Goal: Transaction & Acquisition: Book appointment/travel/reservation

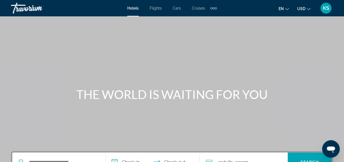
click at [159, 8] on span "Flights" at bounding box center [156, 8] width 12 height 4
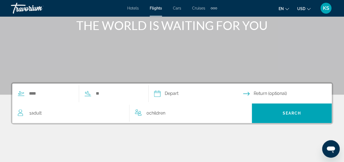
scroll to position [69, 0]
click at [52, 99] on div "Search widget" at bounding box center [76, 94] width 128 height 20
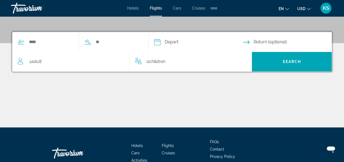
scroll to position [133, 0]
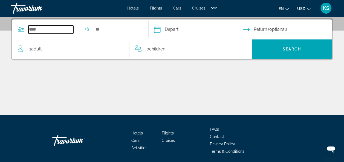
click at [32, 30] on input "Search widget" at bounding box center [50, 29] width 45 height 8
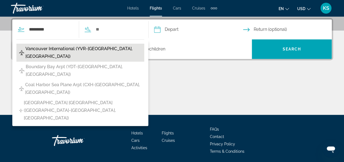
click at [47, 49] on span "Vancouver International (YVR-[GEOGRAPHIC_DATA], [GEOGRAPHIC_DATA])" at bounding box center [83, 52] width 116 height 15
type input "**********"
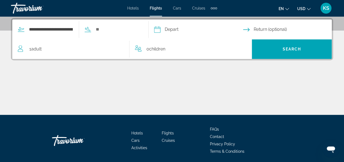
click at [178, 29] on input "Depart date" at bounding box center [198, 30] width 91 height 21
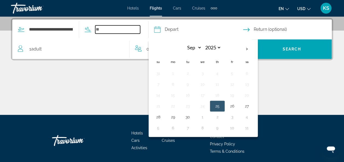
click at [132, 30] on input "Search widget" at bounding box center [117, 29] width 45 height 8
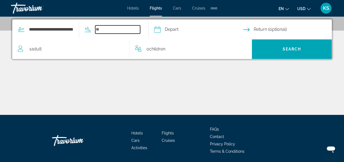
click at [132, 30] on input "Search widget" at bounding box center [117, 29] width 45 height 8
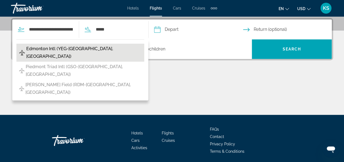
click at [43, 49] on span "Edmonton Intl (YEG-Edmonton, Canada)" at bounding box center [83, 52] width 115 height 15
type input "**********"
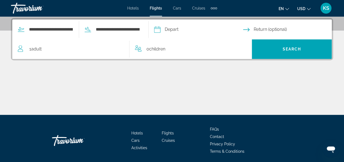
click at [202, 31] on input "Depart date" at bounding box center [198, 30] width 91 height 21
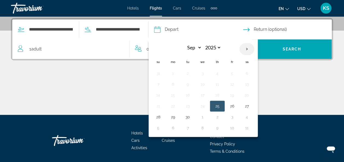
click at [254, 48] on th "Next month" at bounding box center [246, 49] width 15 height 12
select select "*"
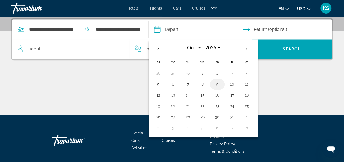
click at [221, 85] on button "9" at bounding box center [217, 85] width 9 height 8
type input "**********"
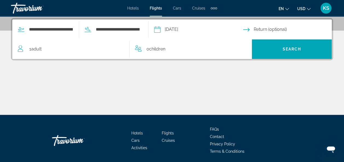
click at [272, 27] on input "Return date" at bounding box center [288, 30] width 91 height 21
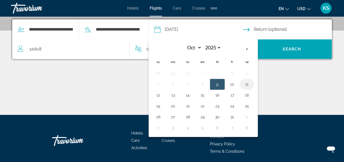
click at [251, 84] on button "11" at bounding box center [246, 85] width 9 height 8
type input "**********"
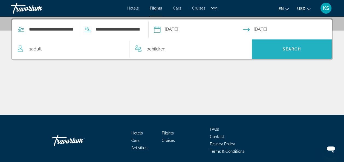
click at [267, 45] on span "Search widget" at bounding box center [291, 49] width 80 height 13
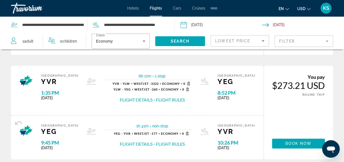
scroll to position [318, 0]
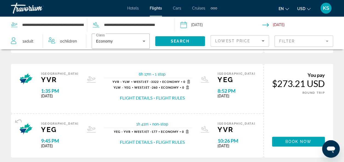
click at [241, 40] on span "Lowest Price" at bounding box center [232, 41] width 35 height 4
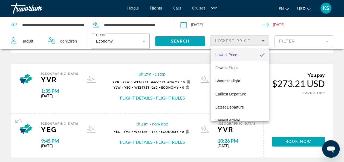
click at [232, 56] on span "Lowest Price" at bounding box center [226, 55] width 22 height 4
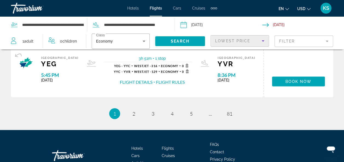
scroll to position [600, 0]
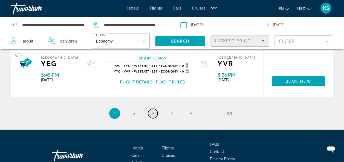
click at [153, 113] on span "3" at bounding box center [152, 114] width 3 height 6
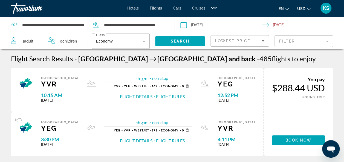
scroll to position [1, 0]
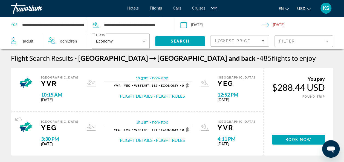
click at [197, 8] on span "Cruises" at bounding box center [198, 8] width 13 height 4
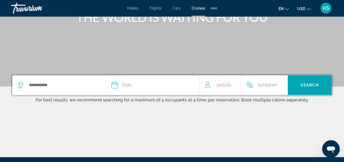
scroll to position [78, 0]
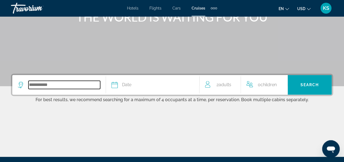
click at [45, 87] on input "Search widget" at bounding box center [64, 85] width 72 height 8
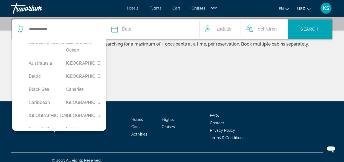
scroll to position [33, 0]
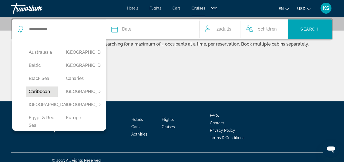
click at [40, 96] on button "Caribbean" at bounding box center [42, 92] width 32 height 10
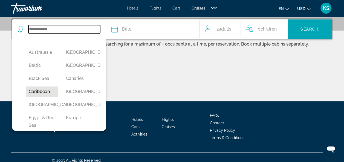
type input "*********"
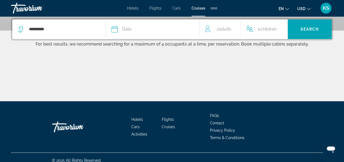
click at [126, 30] on span "Date" at bounding box center [126, 29] width 9 height 8
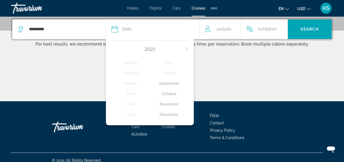
click at [168, 105] on div "November" at bounding box center [169, 104] width 39 height 10
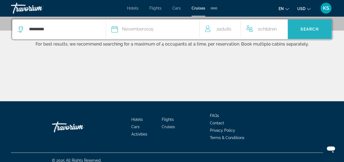
click at [306, 29] on span "Search" at bounding box center [309, 29] width 19 height 4
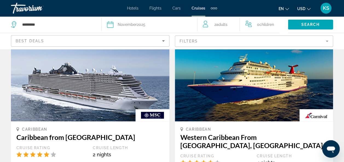
scroll to position [40, 0]
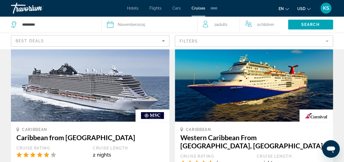
click at [226, 42] on mat-form-field "Filters" at bounding box center [254, 41] width 158 height 11
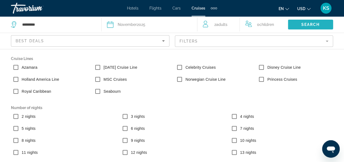
click at [303, 24] on span "Search" at bounding box center [310, 24] width 19 height 4
click at [121, 40] on div "Best Deals" at bounding box center [89, 41] width 146 height 7
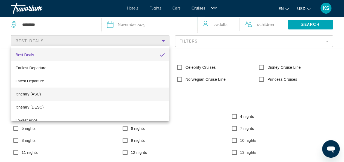
scroll to position [21, 0]
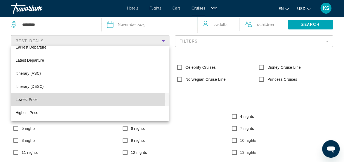
click at [72, 101] on mat-option "Lowest Price" at bounding box center [90, 99] width 158 height 13
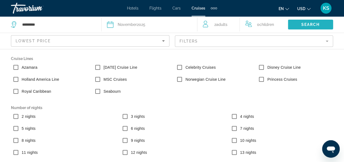
click at [307, 26] on span "Search" at bounding box center [310, 24] width 19 height 4
click at [305, 26] on span "Search" at bounding box center [310, 24] width 19 height 4
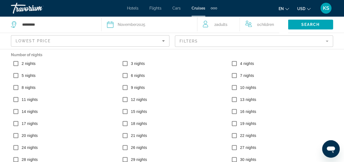
scroll to position [77, 0]
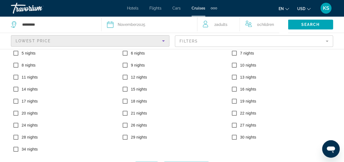
click at [90, 42] on div "Lowest Price" at bounding box center [89, 41] width 146 height 7
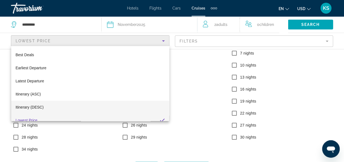
scroll to position [580, 0]
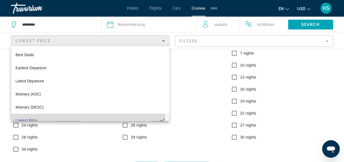
click at [41, 116] on mat-option "Lowest Price" at bounding box center [90, 120] width 158 height 13
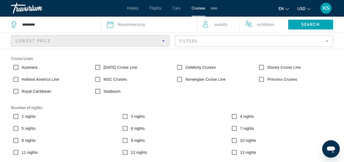
scroll to position [0, 0]
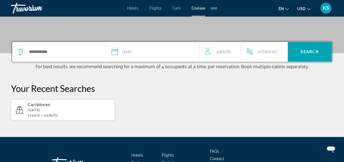
scroll to position [111, 0]
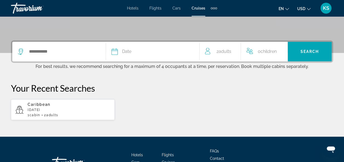
click at [116, 72] on div "Date January February March April May June July August September October Novemb…" at bounding box center [172, 80] width 344 height 80
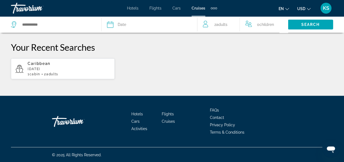
scroll to position [152, 0]
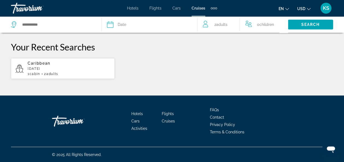
click at [86, 63] on p "Caribbean" at bounding box center [69, 63] width 83 height 4
type input "*********"
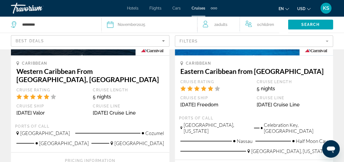
scroll to position [361, 0]
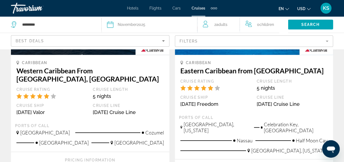
click at [191, 44] on mat-form-field "Filters" at bounding box center [254, 41] width 158 height 11
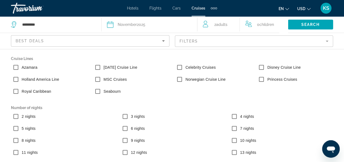
click at [328, 40] on mat-form-field "Filters" at bounding box center [254, 41] width 158 height 11
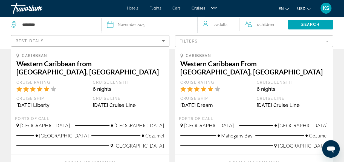
scroll to position [115, 0]
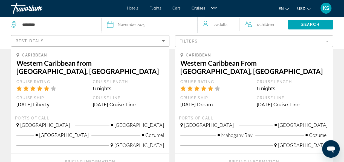
click at [263, 80] on div "Cruise Length" at bounding box center [291, 82] width 71 height 5
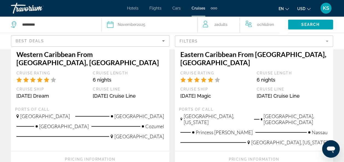
scroll to position [377, 0]
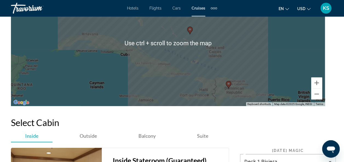
scroll to position [813, 0]
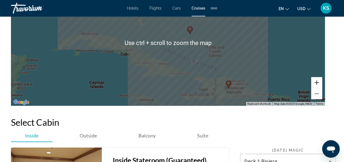
click at [319, 86] on button "Zoom in" at bounding box center [316, 82] width 11 height 11
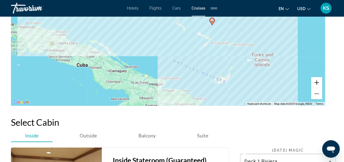
click at [316, 83] on button "Zoom in" at bounding box center [316, 82] width 11 height 11
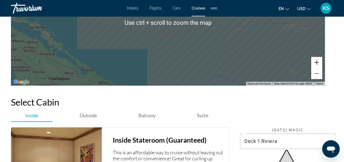
scroll to position [824, 0]
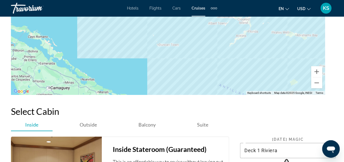
click at [321, 84] on div "To activate drag with keyboard, press Alt + Enter. Once in keyboard drag state,…" at bounding box center [167, 32] width 313 height 126
click at [319, 84] on button "Zoom out" at bounding box center [316, 83] width 11 height 11
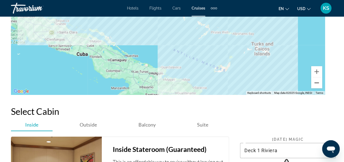
click at [318, 81] on button "Zoom out" at bounding box center [316, 83] width 11 height 11
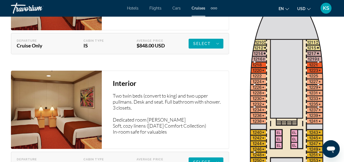
scroll to position [1010, 0]
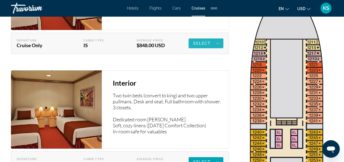
click at [201, 44] on span "Select" at bounding box center [202, 43] width 18 height 4
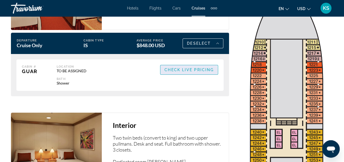
click at [181, 70] on span "Check Live Pricing" at bounding box center [188, 70] width 49 height 4
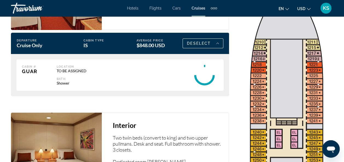
click at [157, 92] on div "Cabin # GUAR Location TO BE ASSIGNED Bath Shower Check Live Pricing Retail Pric…" at bounding box center [120, 75] width 218 height 42
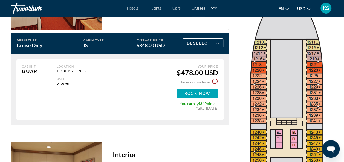
click at [215, 79] on icon "Show Taxes and Fees disclaimer" at bounding box center [214, 81] width 7 height 7
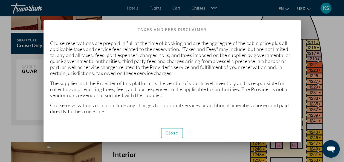
scroll to position [0, 0]
click at [215, 79] on p "Cruise reservations are prepaid in full at the time of booking and are the aggr…" at bounding box center [172, 77] width 244 height 74
click at [176, 133] on span "Close" at bounding box center [171, 133] width 13 height 4
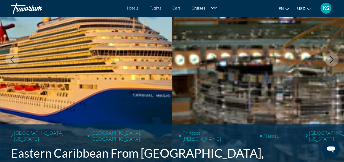
scroll to position [81, 0]
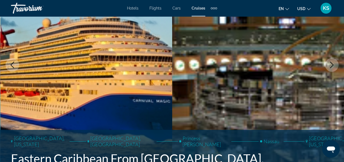
click at [131, 6] on span "Hotels" at bounding box center [132, 8] width 11 height 4
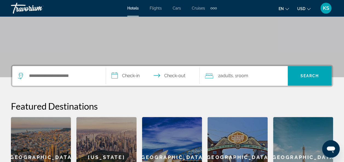
scroll to position [92, 0]
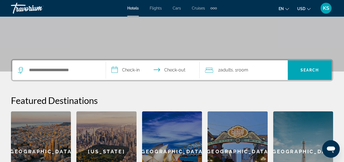
click at [131, 6] on span "Hotels" at bounding box center [132, 8] width 11 height 4
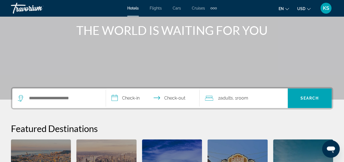
scroll to position [0, 0]
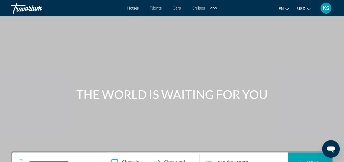
click at [213, 8] on div "Extra navigation items" at bounding box center [213, 8] width 2 height 2
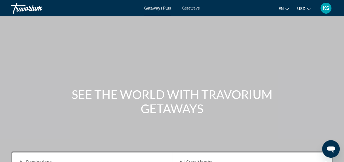
click at [113, 81] on div "Main content" at bounding box center [172, 82] width 344 height 164
click at [146, 88] on h1 "SEE THE WORLD WITH TRAVORIUM GETAWAYS" at bounding box center [171, 101] width 205 height 28
click at [192, 10] on span "Getaways" at bounding box center [191, 8] width 18 height 4
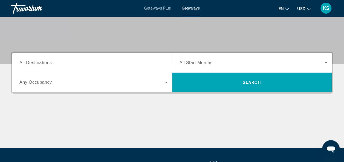
scroll to position [100, 0]
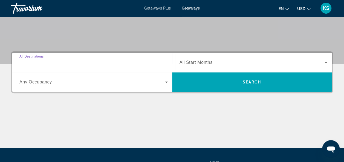
click at [90, 63] on input "Destination All Destinations" at bounding box center [93, 63] width 148 height 7
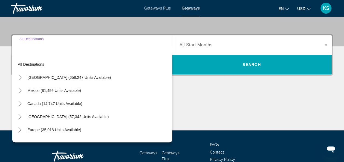
scroll to position [133, 0]
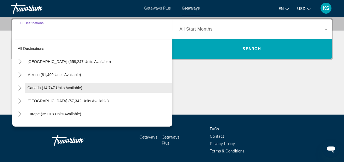
click at [68, 88] on span "Canada (14,747 units available)" at bounding box center [54, 88] width 55 height 4
type input "**********"
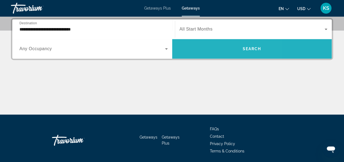
click at [202, 45] on span "Search widget" at bounding box center [252, 48] width 160 height 13
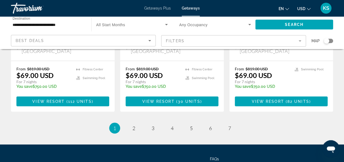
scroll to position [738, 0]
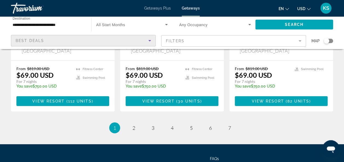
click at [108, 40] on div "Best Deals" at bounding box center [82, 40] width 133 height 7
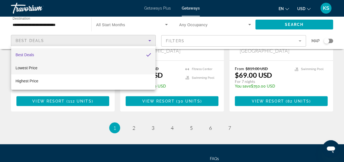
click at [78, 68] on mat-option "Lowest Price" at bounding box center [83, 67] width 144 height 13
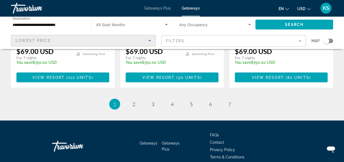
scroll to position [762, 0]
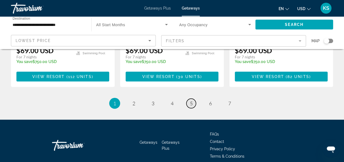
click at [190, 101] on span "5" at bounding box center [191, 104] width 3 height 6
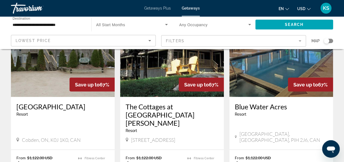
scroll to position [460, 0]
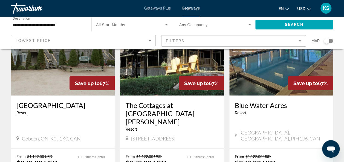
click at [196, 42] on mat-form-field "Filters" at bounding box center [233, 40] width 145 height 11
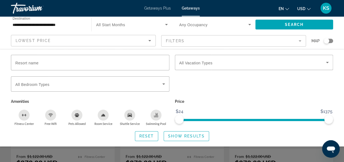
click at [154, 11] on div "Getaways Plus Getaways en English Español Français Italiano Português русский U…" at bounding box center [172, 8] width 344 height 14
click at [160, 4] on div "Getaways Plus Getaways en English Español Français Italiano Português русский U…" at bounding box center [172, 8] width 344 height 14
click at [161, 10] on span "Getaways Plus" at bounding box center [157, 8] width 27 height 4
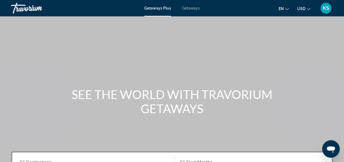
click at [161, 10] on span "Getaways Plus" at bounding box center [157, 8] width 27 height 4
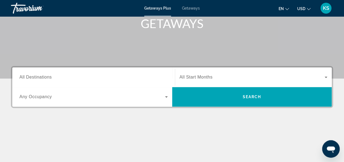
scroll to position [90, 0]
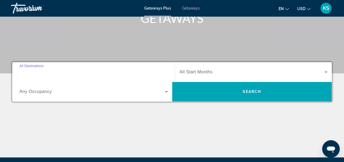
click at [138, 72] on input "Destination All Destinations" at bounding box center [93, 72] width 148 height 7
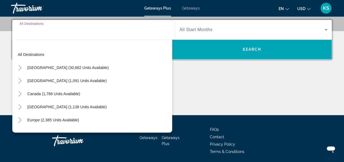
scroll to position [133, 0]
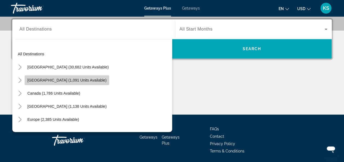
click at [71, 81] on span "[GEOGRAPHIC_DATA] (1,091 units available)" at bounding box center [66, 80] width 79 height 4
type input "**********"
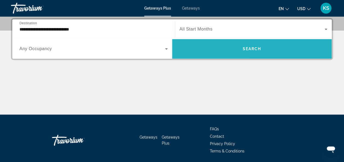
click at [186, 49] on span "Search widget" at bounding box center [252, 48] width 160 height 13
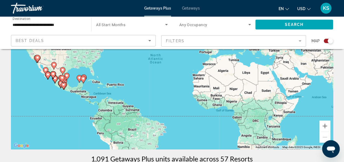
scroll to position [71, 0]
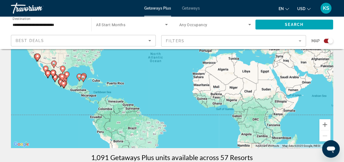
click at [74, 47] on app-map-search-filters "Best Deals Filters Map" at bounding box center [171, 41] width 333 height 16
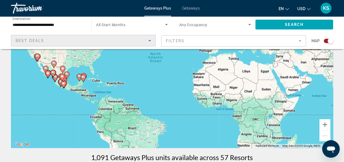
click at [74, 42] on div "Best Deals" at bounding box center [82, 40] width 133 height 7
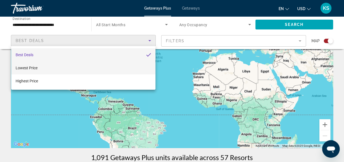
click at [49, 71] on mat-option "Lowest Price" at bounding box center [83, 67] width 144 height 13
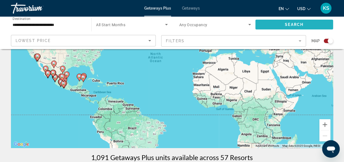
click at [281, 23] on span "Search widget" at bounding box center [294, 24] width 78 height 13
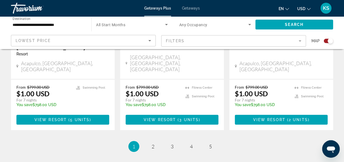
scroll to position [936, 0]
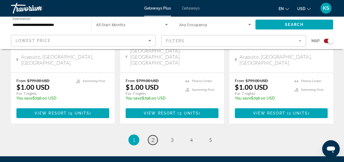
click at [152, 137] on span "2" at bounding box center [152, 140] width 3 height 6
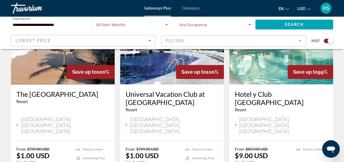
scroll to position [439, 0]
click at [152, 90] on h3 "Universal Vacation Club at [GEOGRAPHIC_DATA]" at bounding box center [171, 98] width 93 height 16
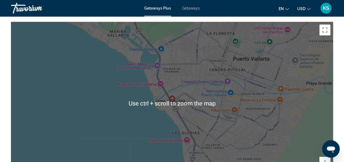
scroll to position [918, 0]
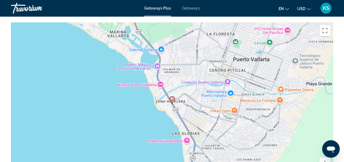
click at [137, 87] on div "To activate drag with keyboard, press Alt + Enter. Once in keyboard drag state,…" at bounding box center [172, 104] width 322 height 164
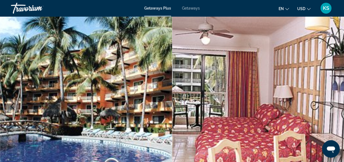
scroll to position [40, 0]
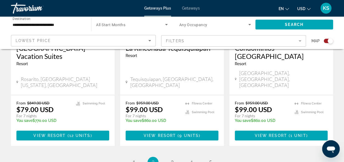
scroll to position [906, 0]
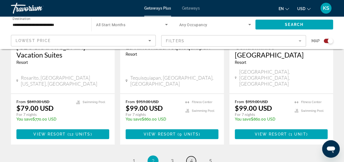
click at [190, 158] on span "4" at bounding box center [191, 161] width 3 height 6
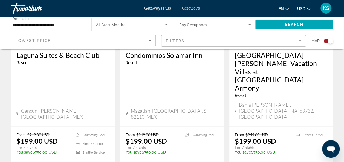
scroll to position [696, 0]
